Goal: Transaction & Acquisition: Obtain resource

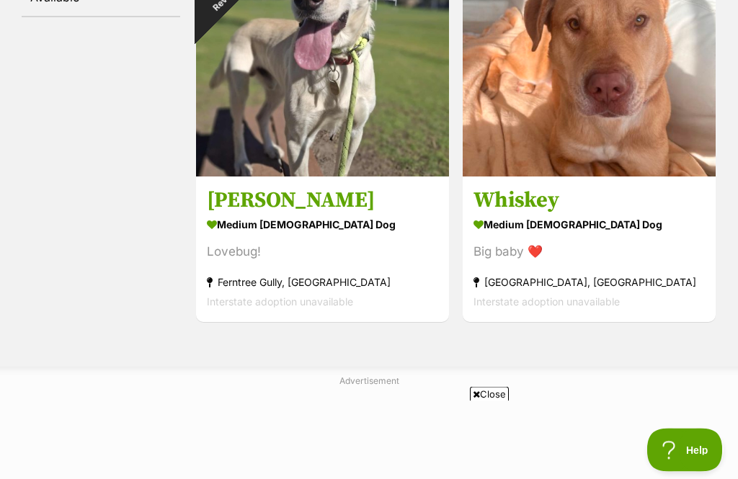
scroll to position [371, 0]
click at [573, 214] on div "medium [DEMOGRAPHIC_DATA] Dog" at bounding box center [589, 224] width 231 height 21
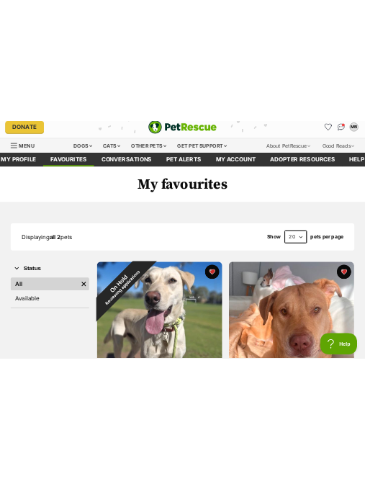
scroll to position [0, 0]
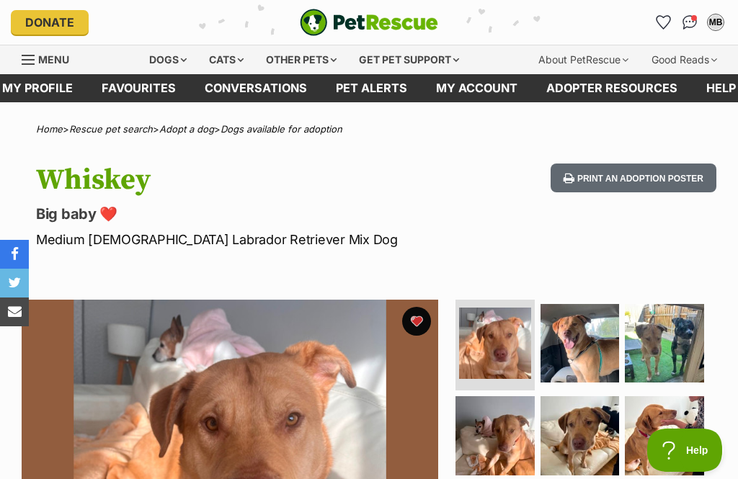
scroll to position [67, 0]
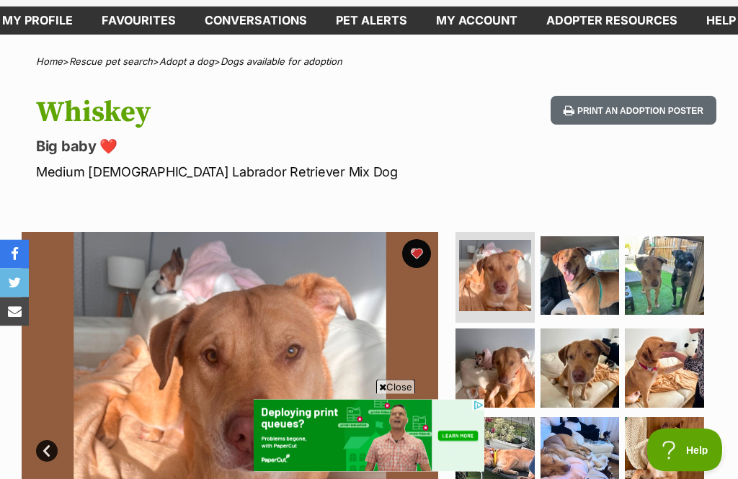
click at [660, 269] on img at bounding box center [664, 276] width 79 height 79
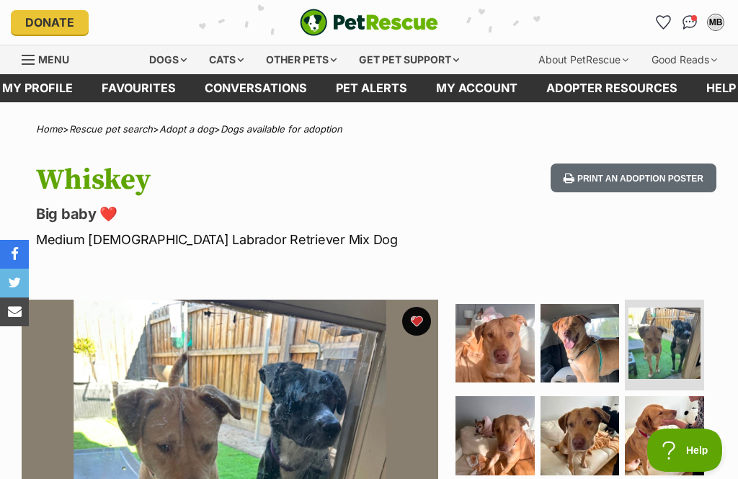
scroll to position [0, 0]
